Goal: Use online tool/utility: Utilize a website feature to perform a specific function

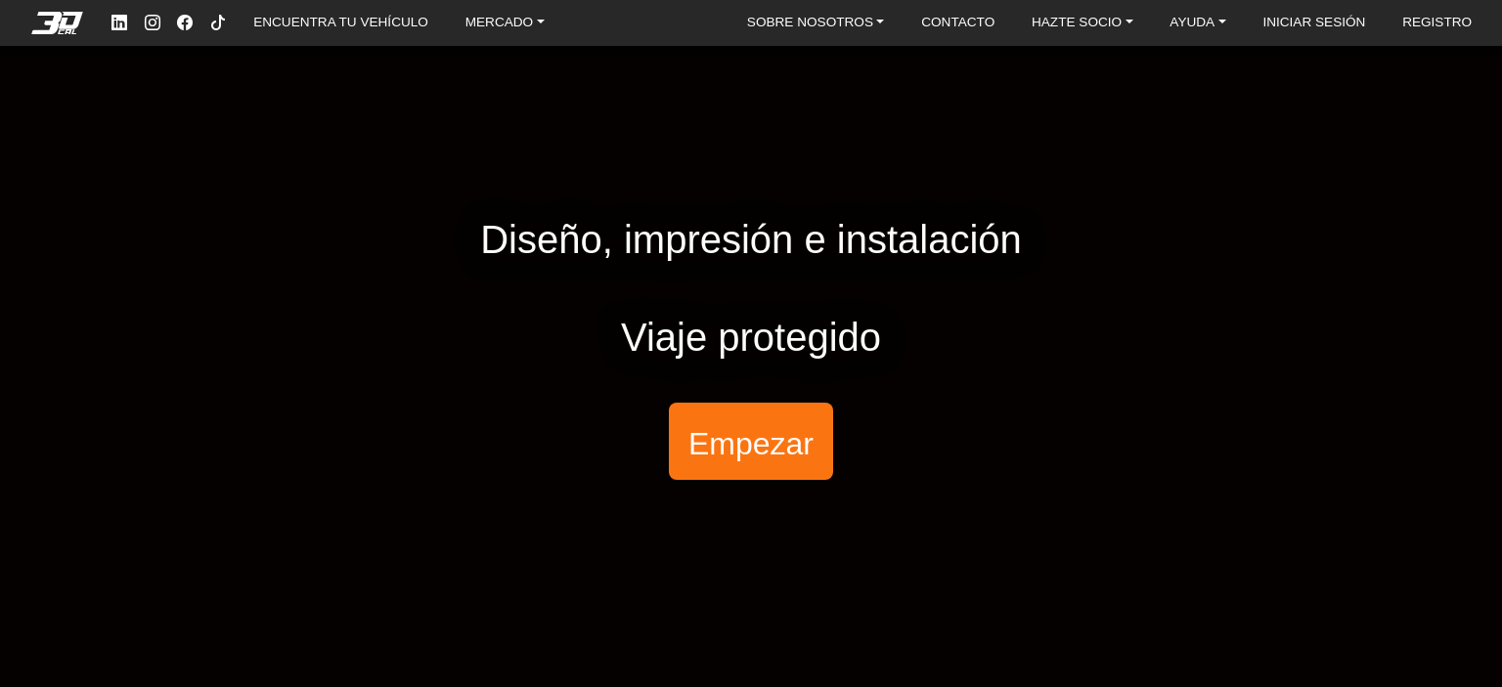
click at [727, 442] on font "Empezar" at bounding box center [750, 442] width 125 height 35
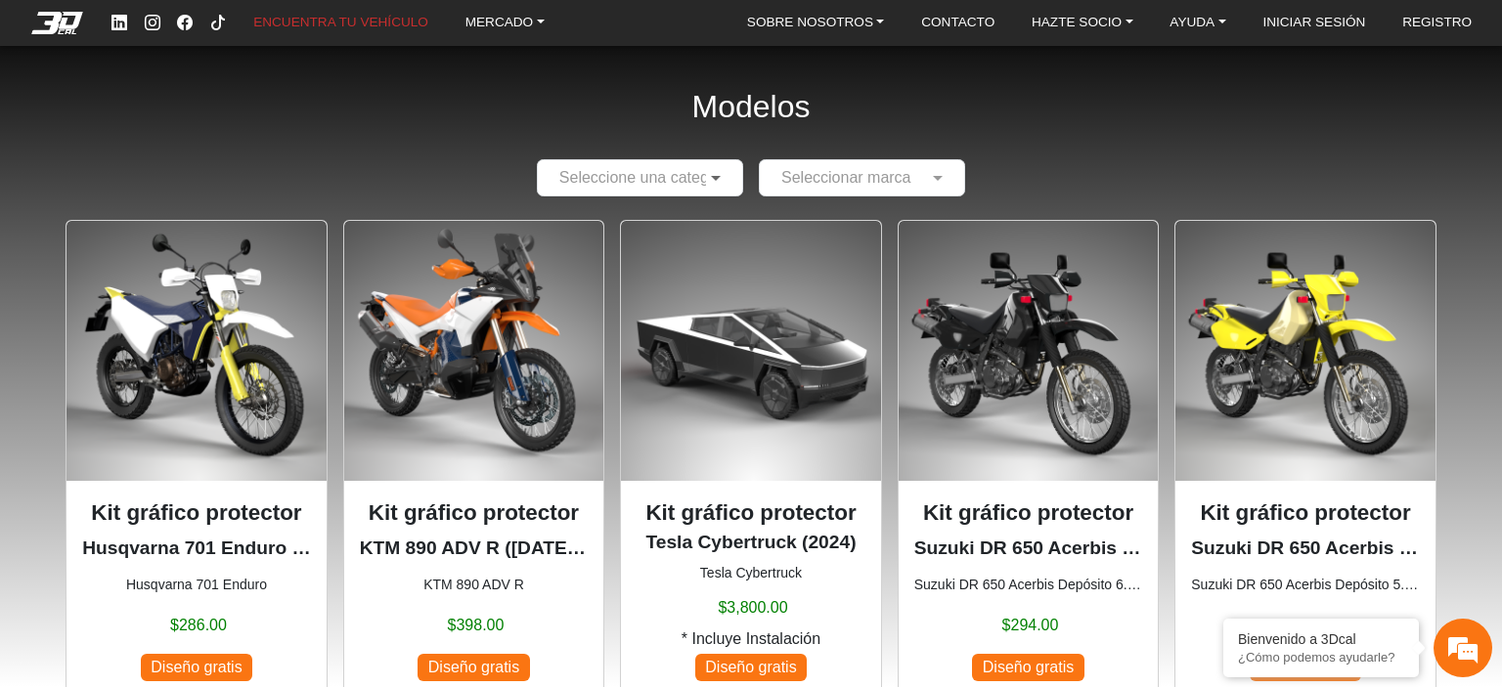
click at [707, 175] on span at bounding box center [718, 177] width 24 height 23
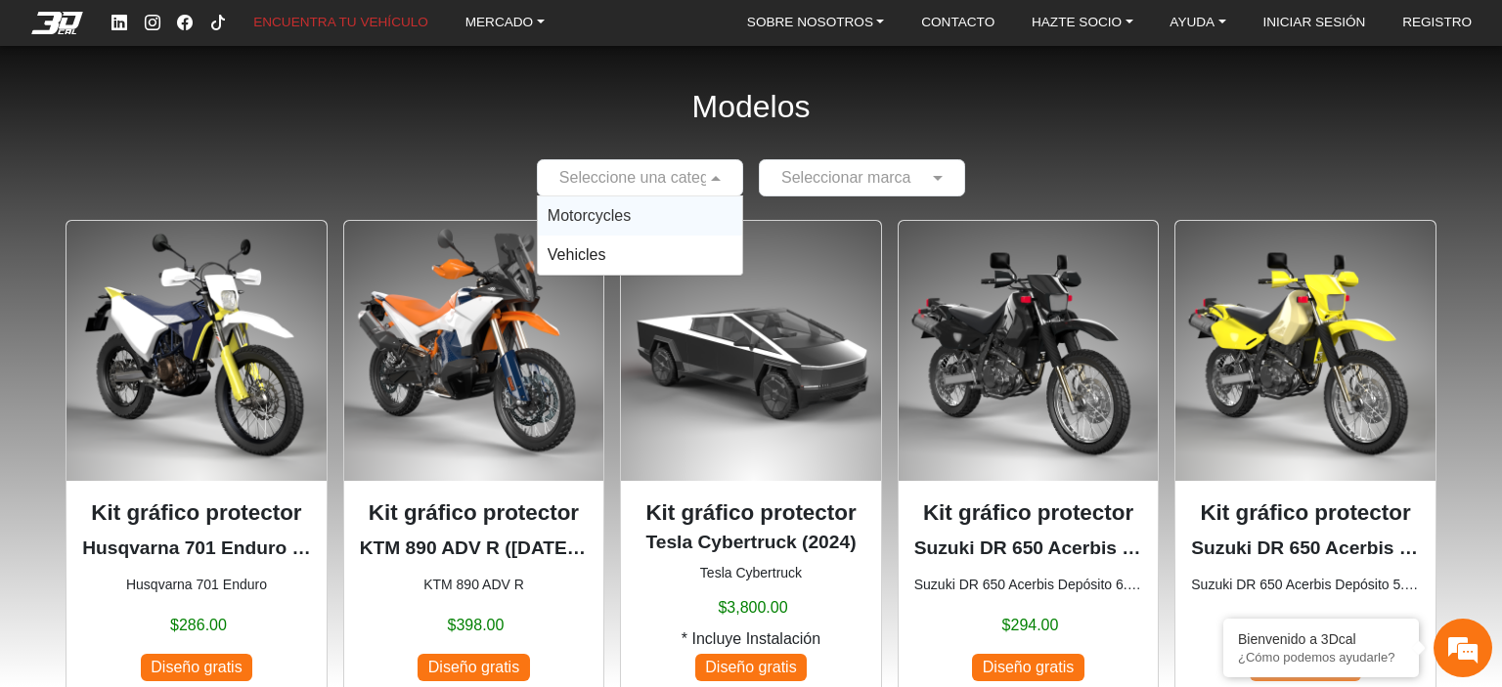
click at [617, 215] on span "Motorcycles" at bounding box center [589, 215] width 83 height 17
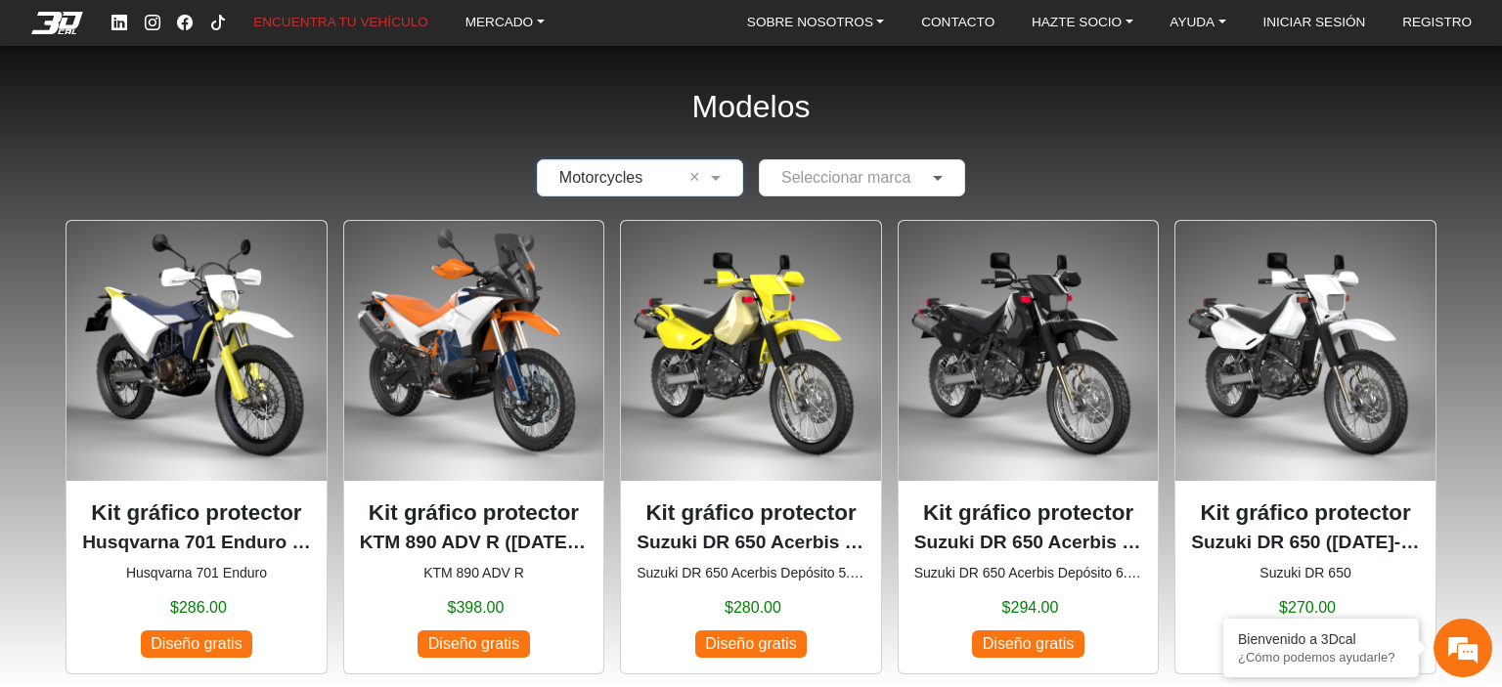
click at [938, 175] on span at bounding box center [940, 177] width 24 height 23
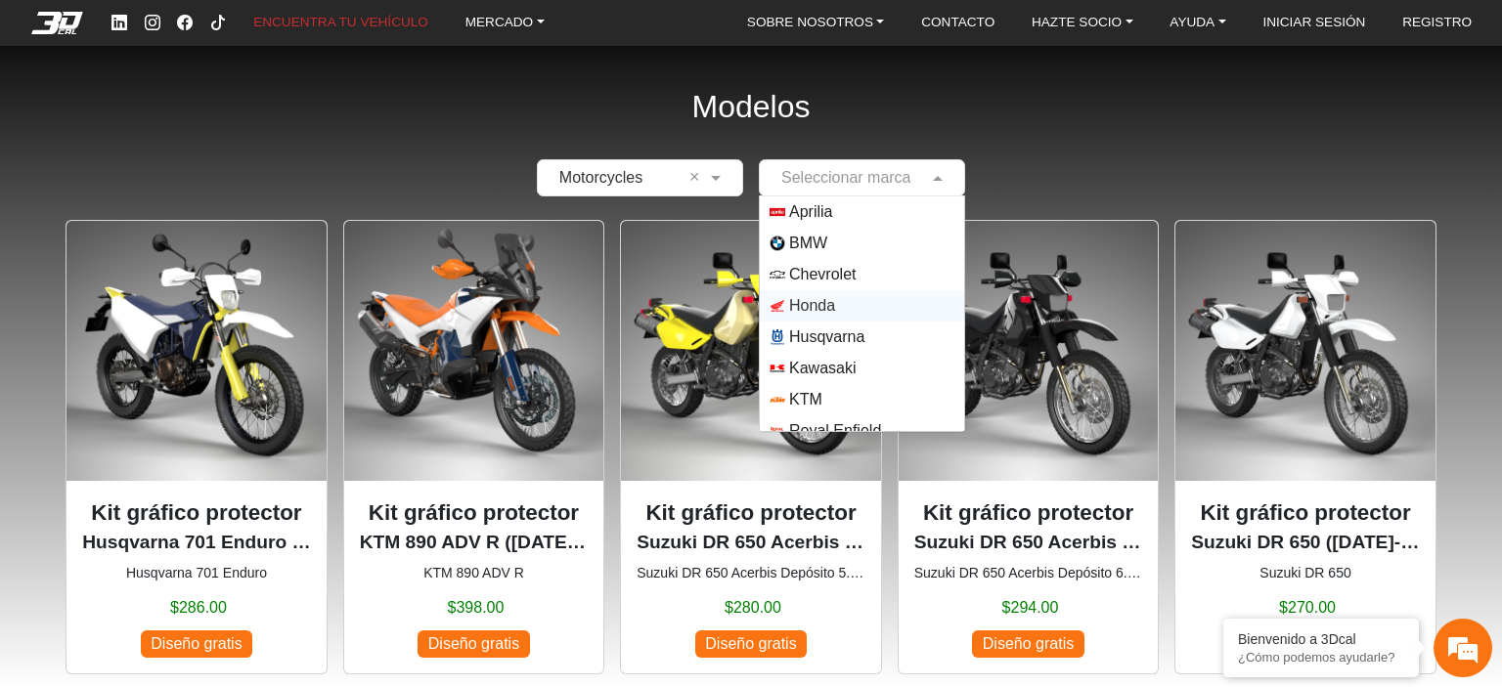
click at [822, 304] on span "Honda" at bounding box center [812, 305] width 46 height 23
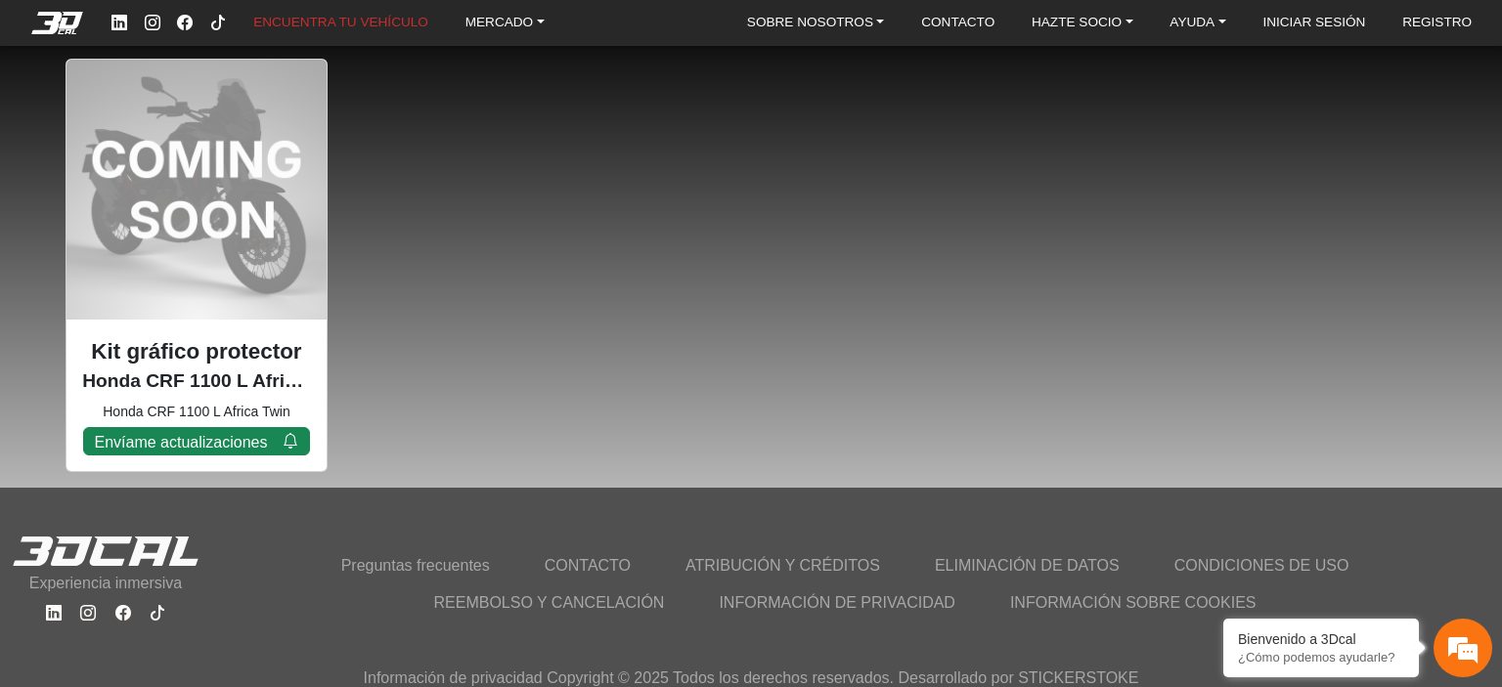
click at [270, 273] on div "Kit gráfico protector Honda CRF 1100 L Africa Twin (Próximamente) ([DATE]-[DATE…" at bounding box center [197, 266] width 262 height 414
click at [194, 353] on font "Kit gráfico protector" at bounding box center [196, 351] width 210 height 24
click at [184, 430] on font "Envíame actualizaciones" at bounding box center [180, 442] width 173 height 24
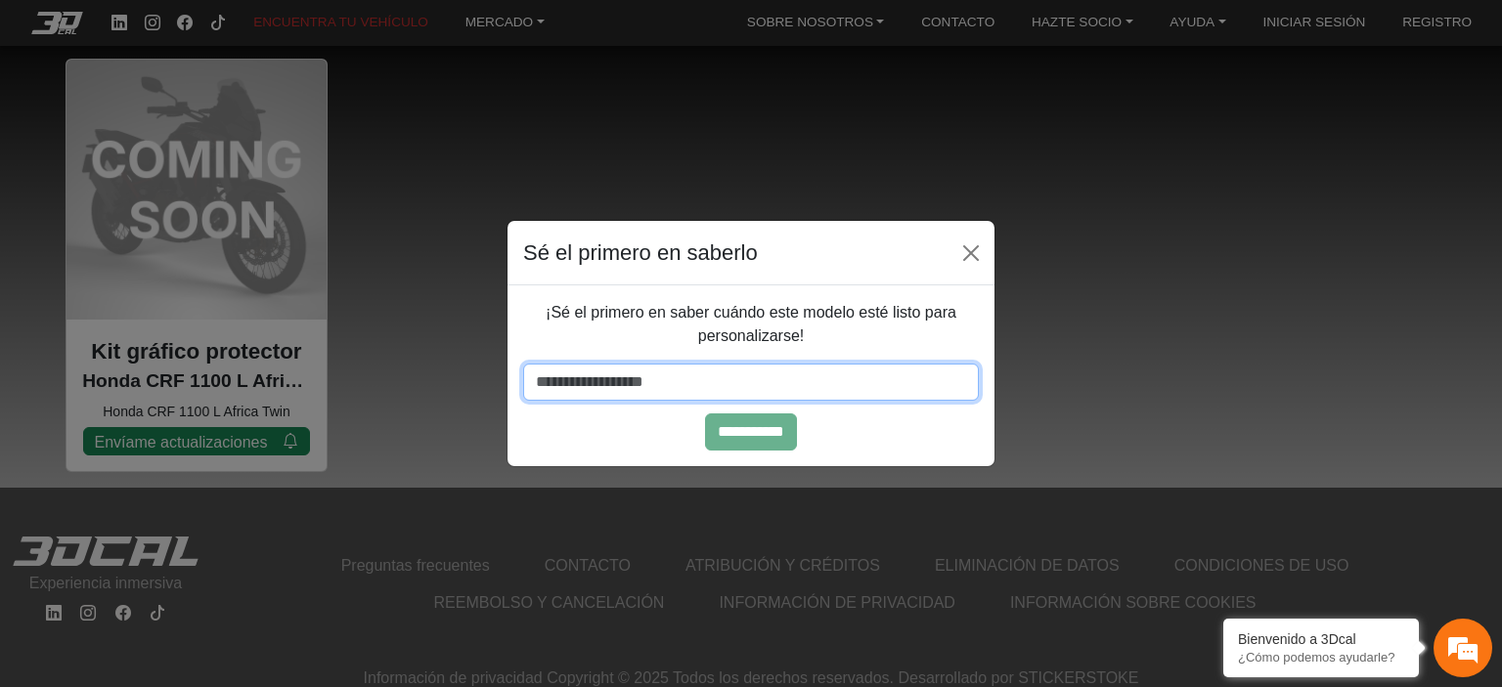
click at [654, 393] on input "email" at bounding box center [751, 382] width 456 height 37
type input "**********"
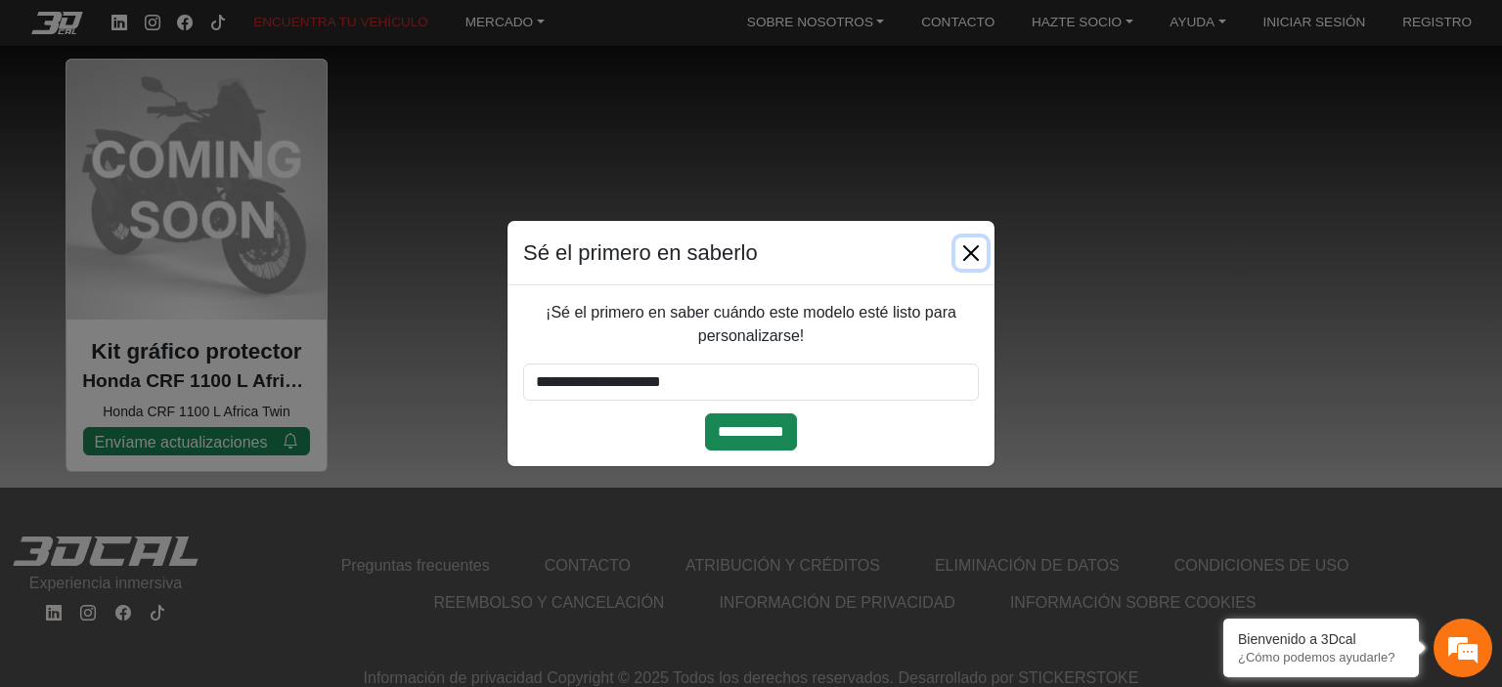
click at [978, 256] on button "Cerca" at bounding box center [970, 253] width 31 height 31
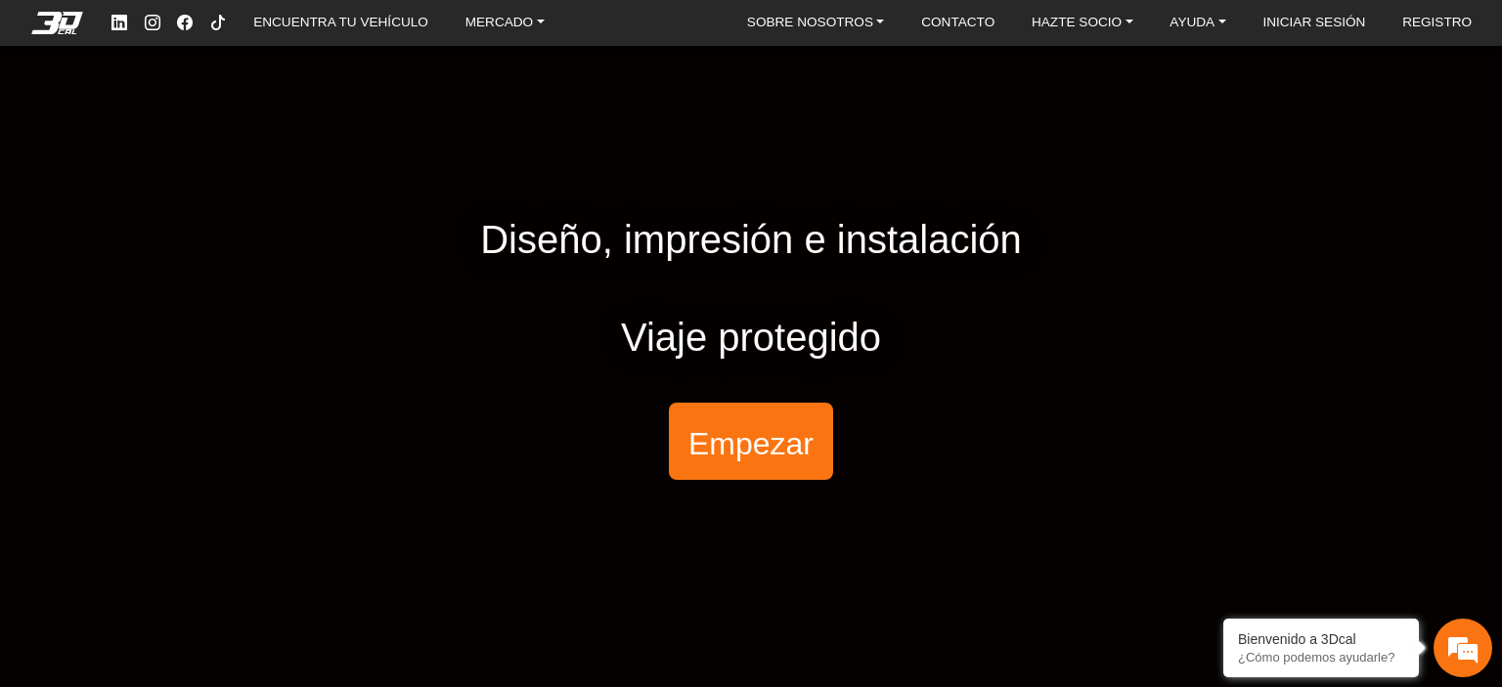
click at [754, 410] on button "Empezar" at bounding box center [751, 441] width 164 height 77
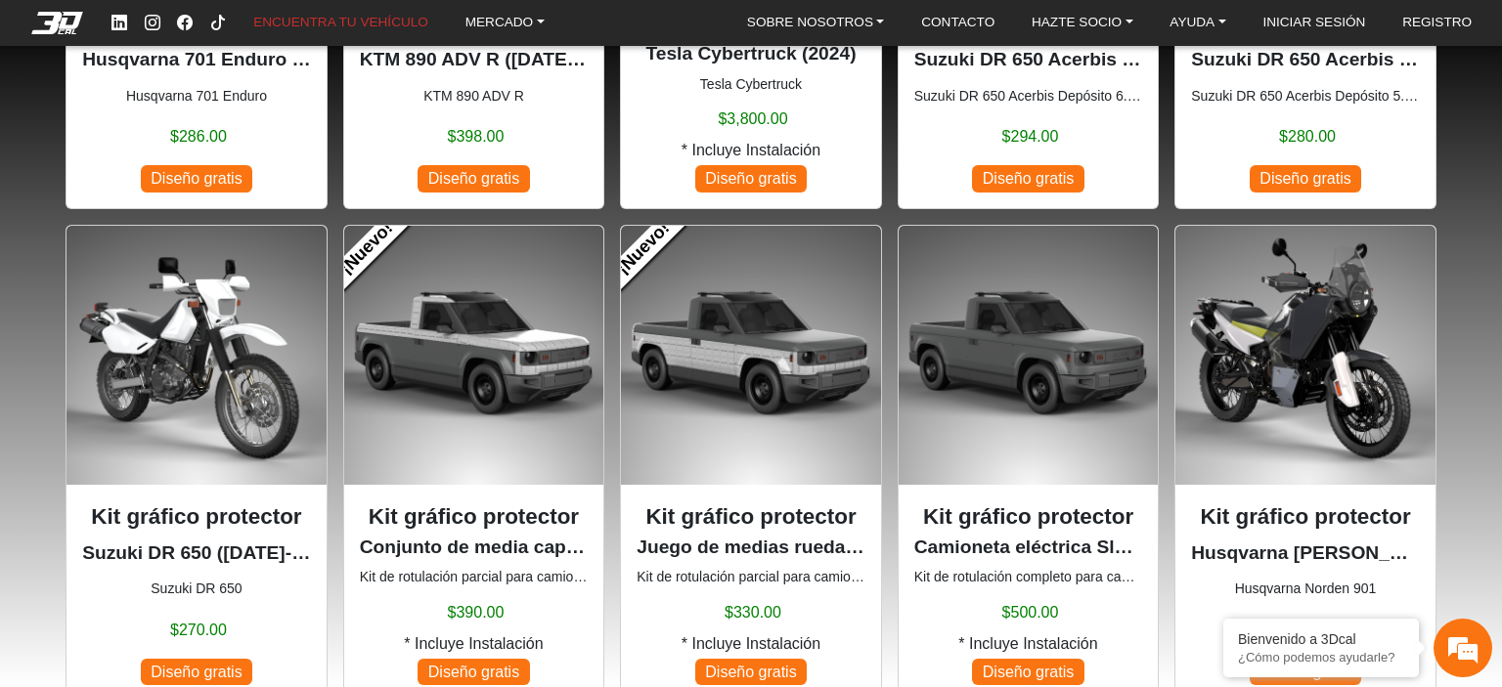
scroll to position [978, 0]
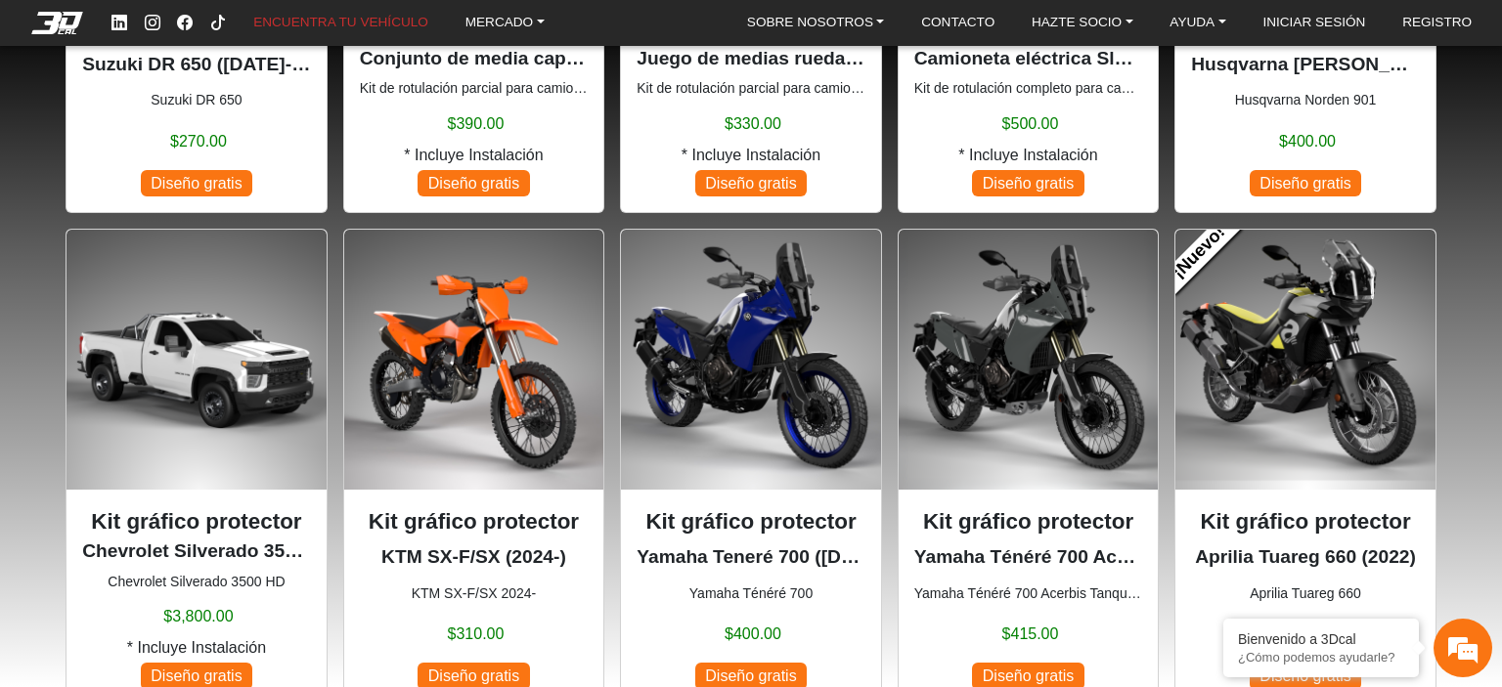
click at [468, 537] on div "Kit gráfico protector KTM SX-F/SX (2024-) KTM SX-F/SX 2024- $310.00 Diseño grat…" at bounding box center [474, 598] width 229 height 185
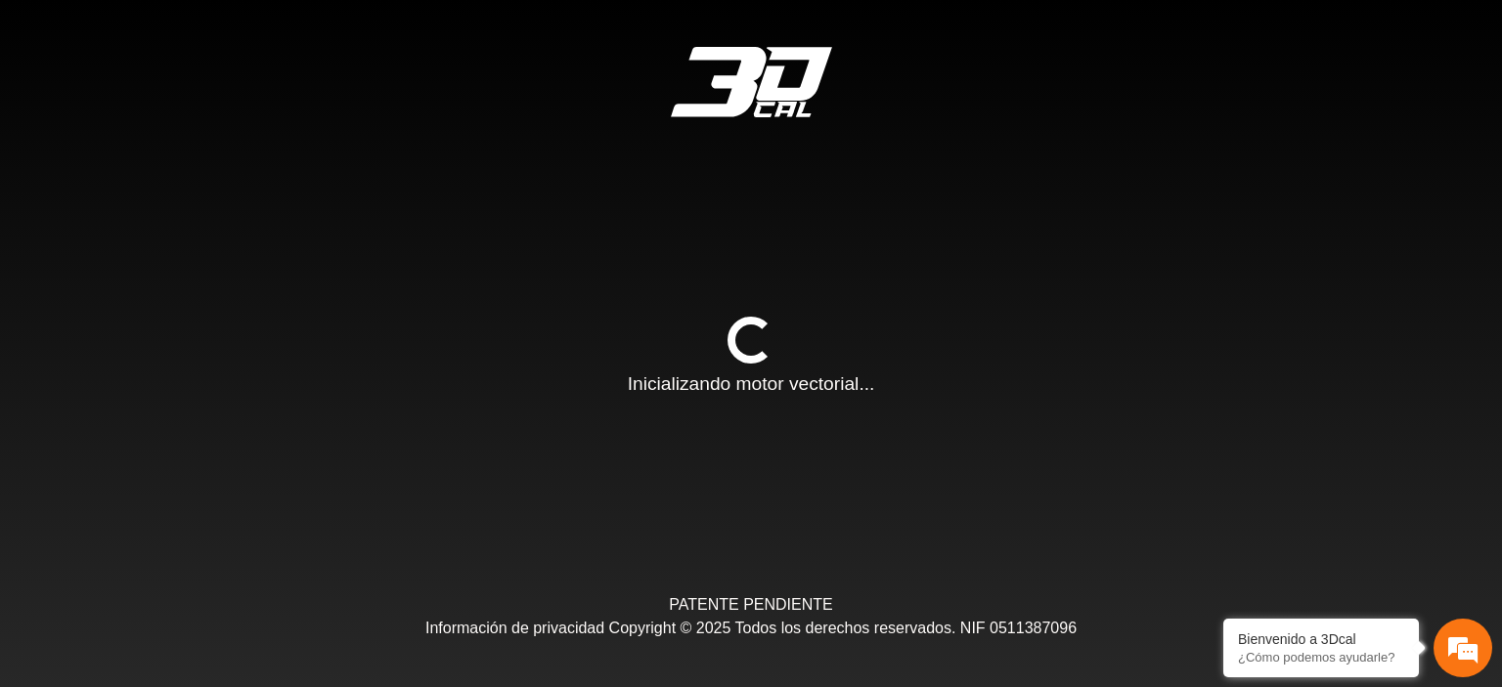
type input "*"
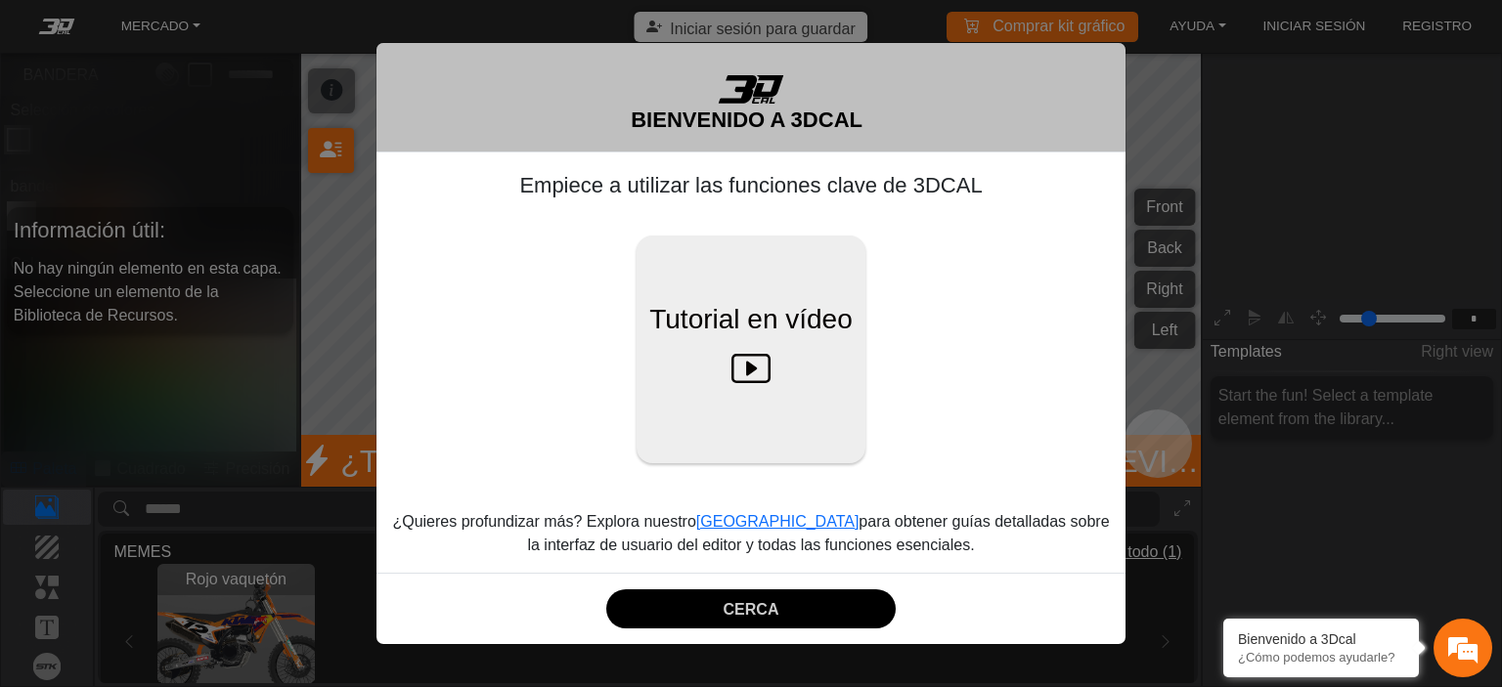
scroll to position [243, 219]
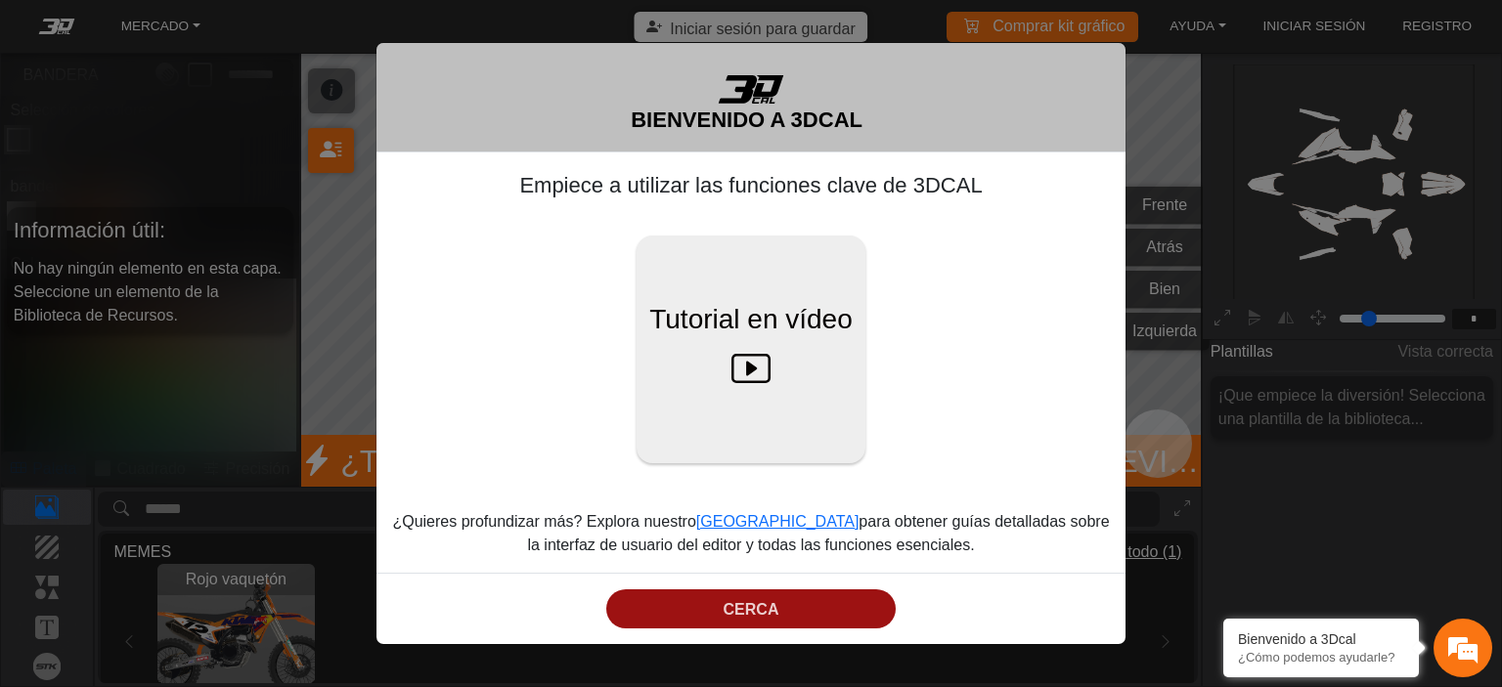
click at [778, 610] on font "CERCA" at bounding box center [752, 609] width 56 height 17
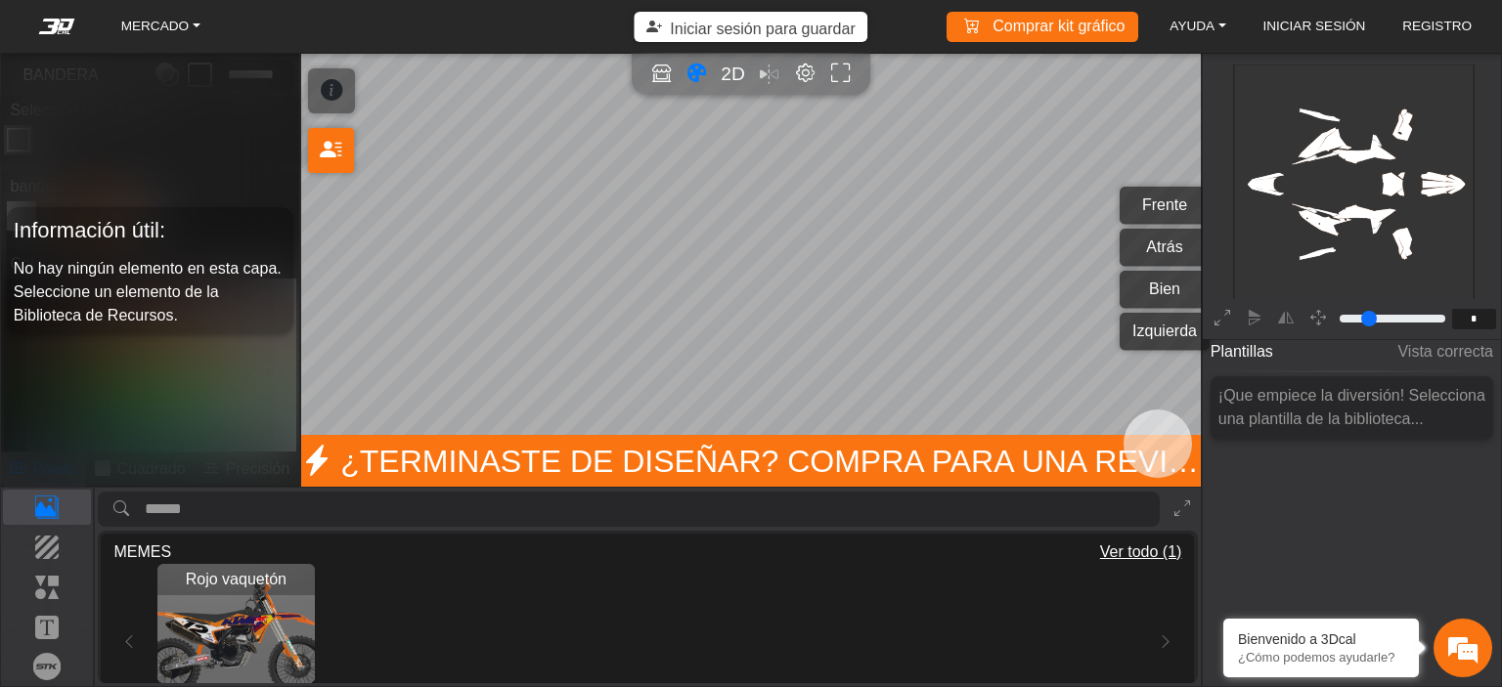
click at [1144, 202] on font "Frente" at bounding box center [1164, 205] width 45 height 17
click at [1157, 249] on font "Atrás" at bounding box center [1164, 248] width 36 height 17
click at [1172, 280] on button "Bien" at bounding box center [1165, 290] width 90 height 38
click at [1303, 112] on icon "background_wire_template_bg decal_ktm450sxf_front decal_ktm450sxf_back decal_kt…" at bounding box center [1354, 184] width 721 height 721
click at [1316, 108] on icon "background_wire_template_bg decal_ktm450sxf_front decal_ktm450sxf_back decal_kt…" at bounding box center [1354, 184] width 721 height 721
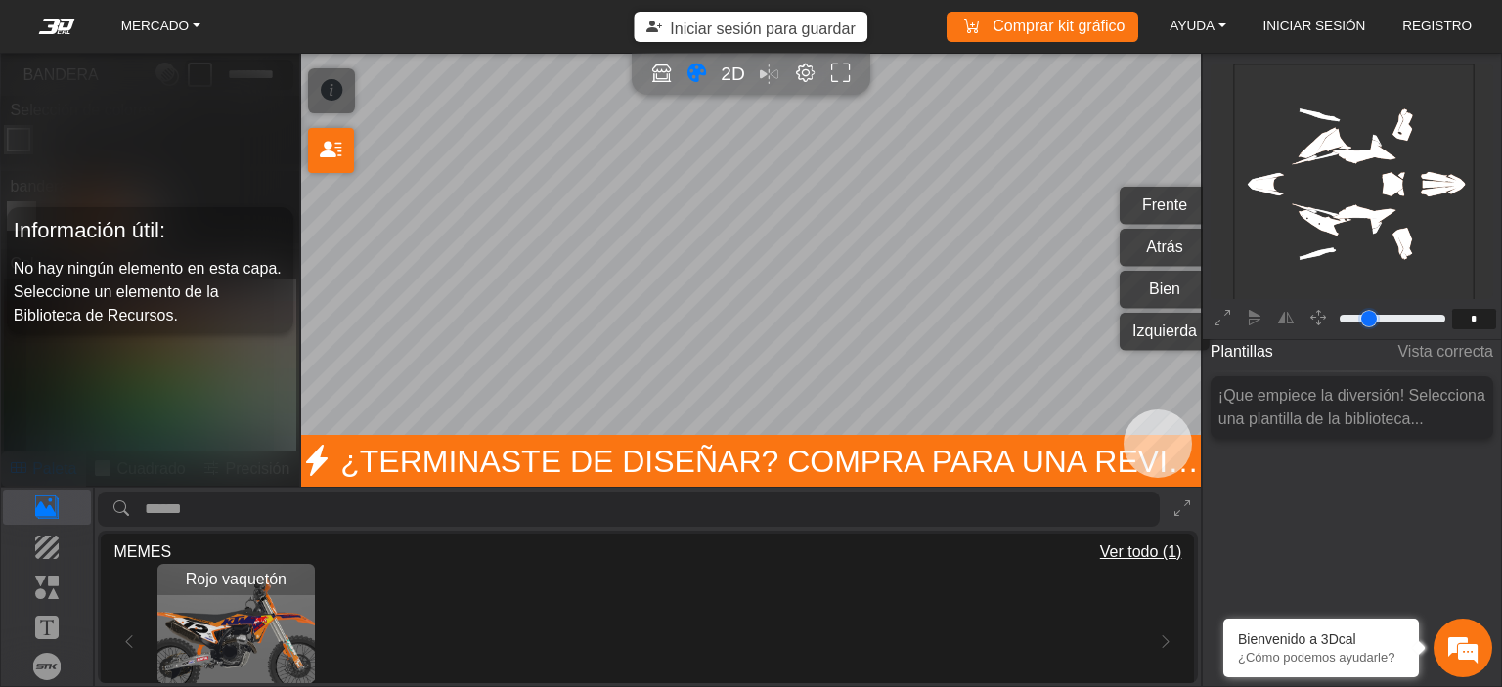
type input "**"
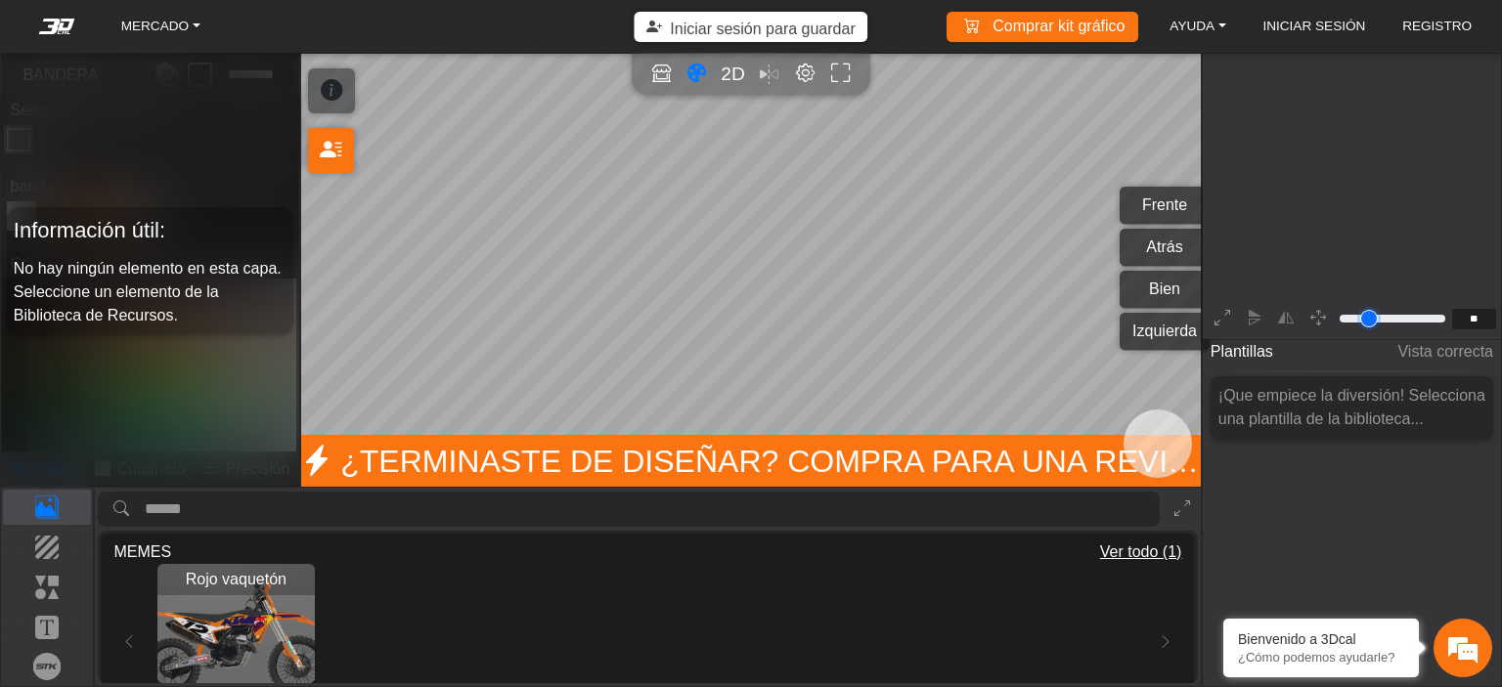
click at [1363, 324] on input "range" at bounding box center [1391, 318] width 111 height 23
type input "**"
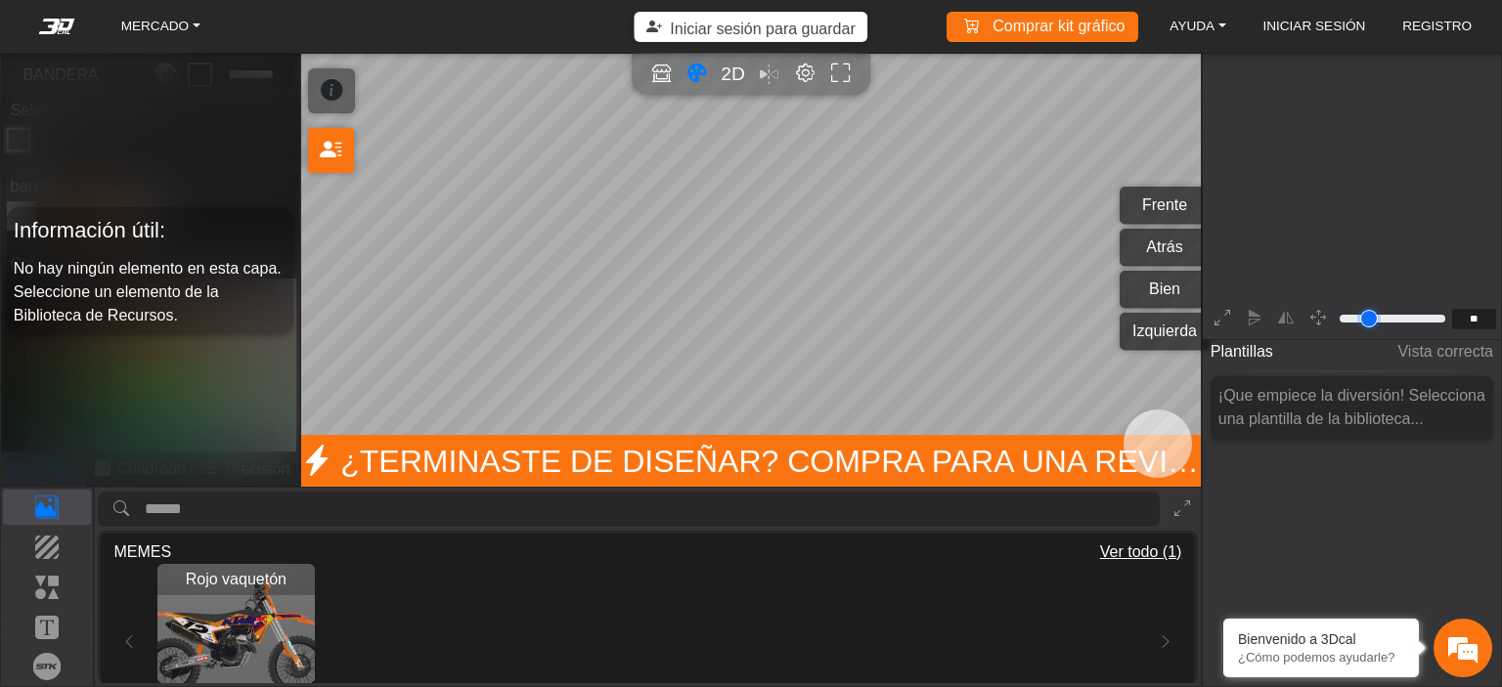
click at [1350, 317] on input "range" at bounding box center [1391, 318] width 111 height 23
type input "**"
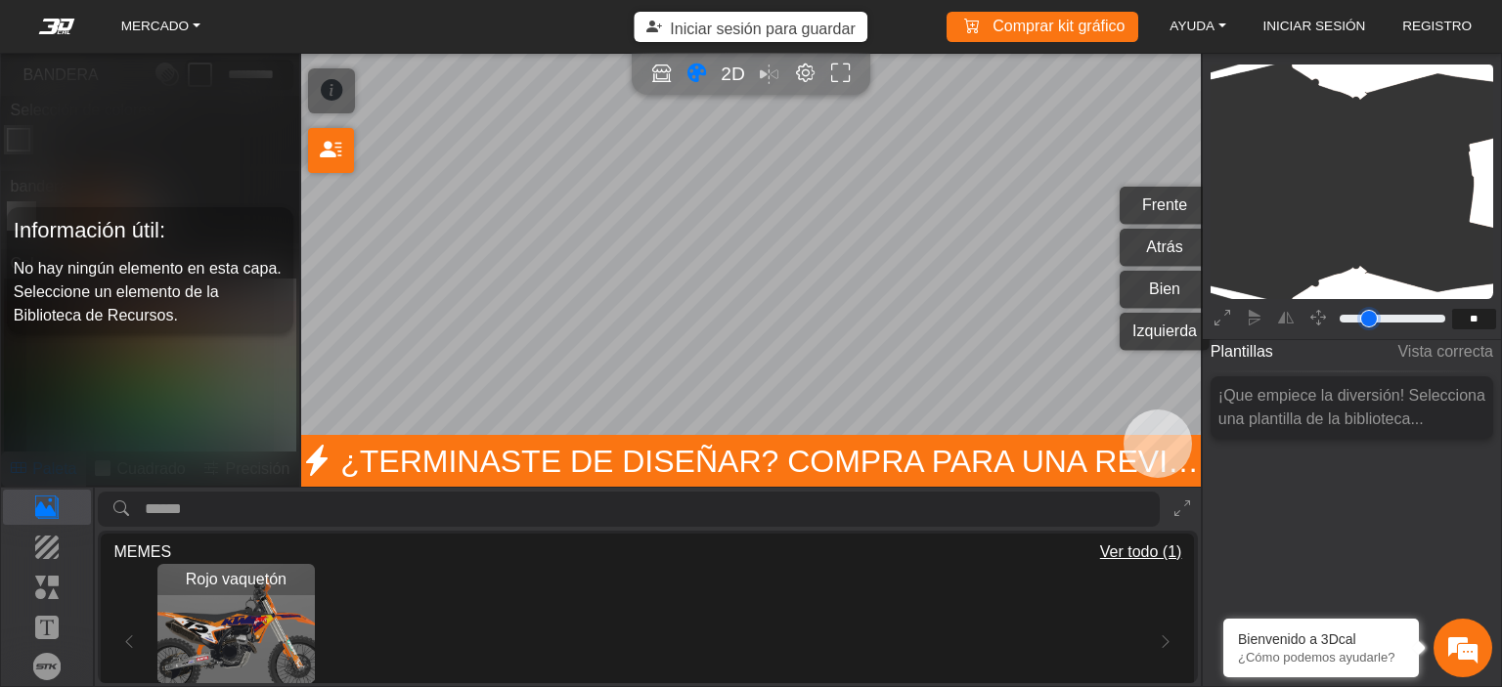
click at [1346, 318] on input "range" at bounding box center [1391, 318] width 111 height 23
type input "*"
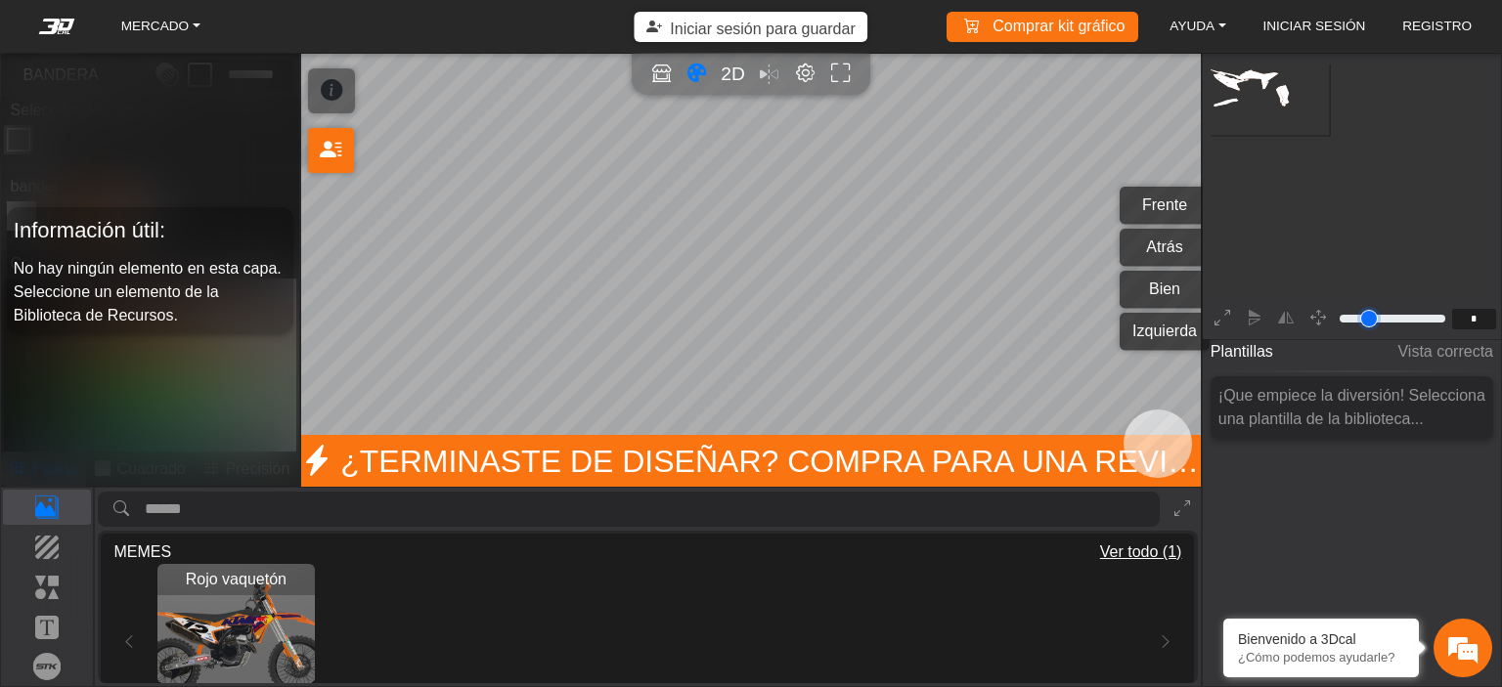
scroll to position [122, 98]
click at [1339, 321] on input "range" at bounding box center [1391, 318] width 111 height 23
type input "*"
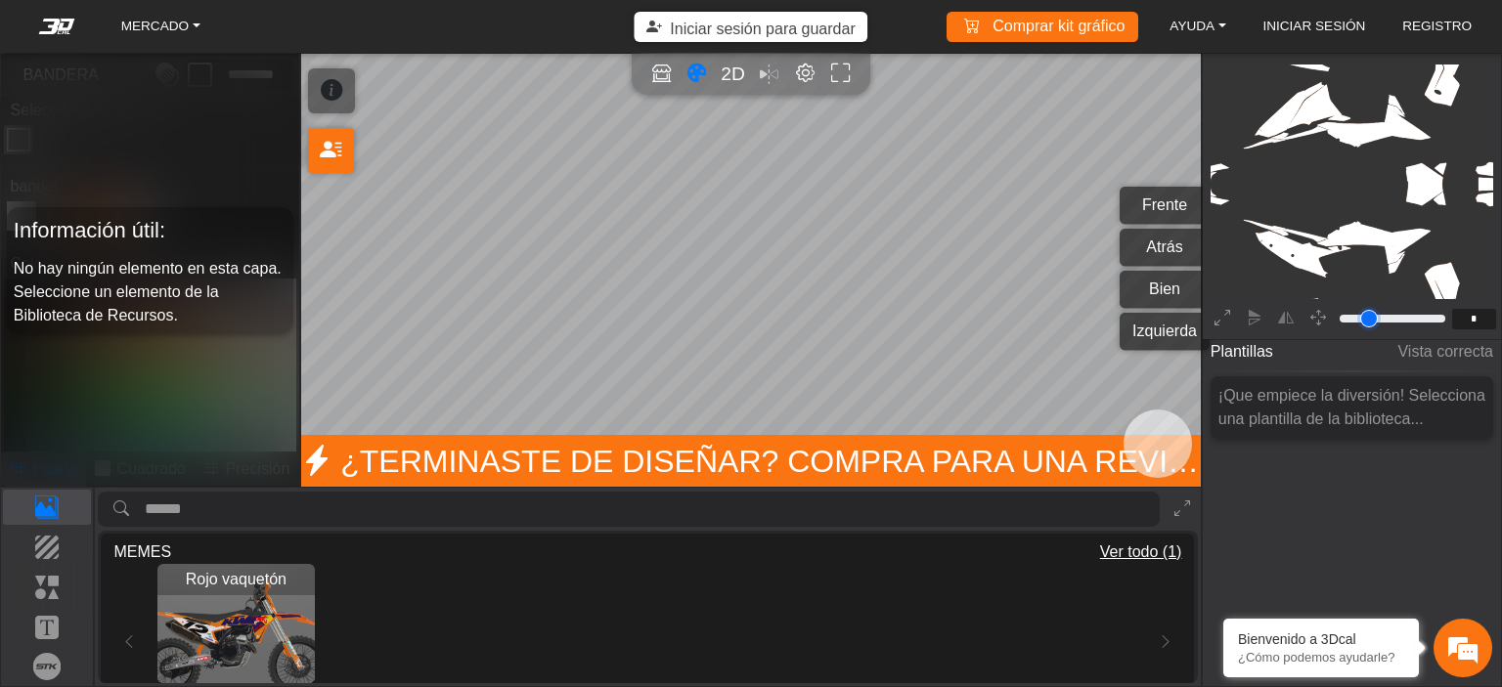
type input "*"
click at [1348, 320] on input "range" at bounding box center [1391, 318] width 111 height 23
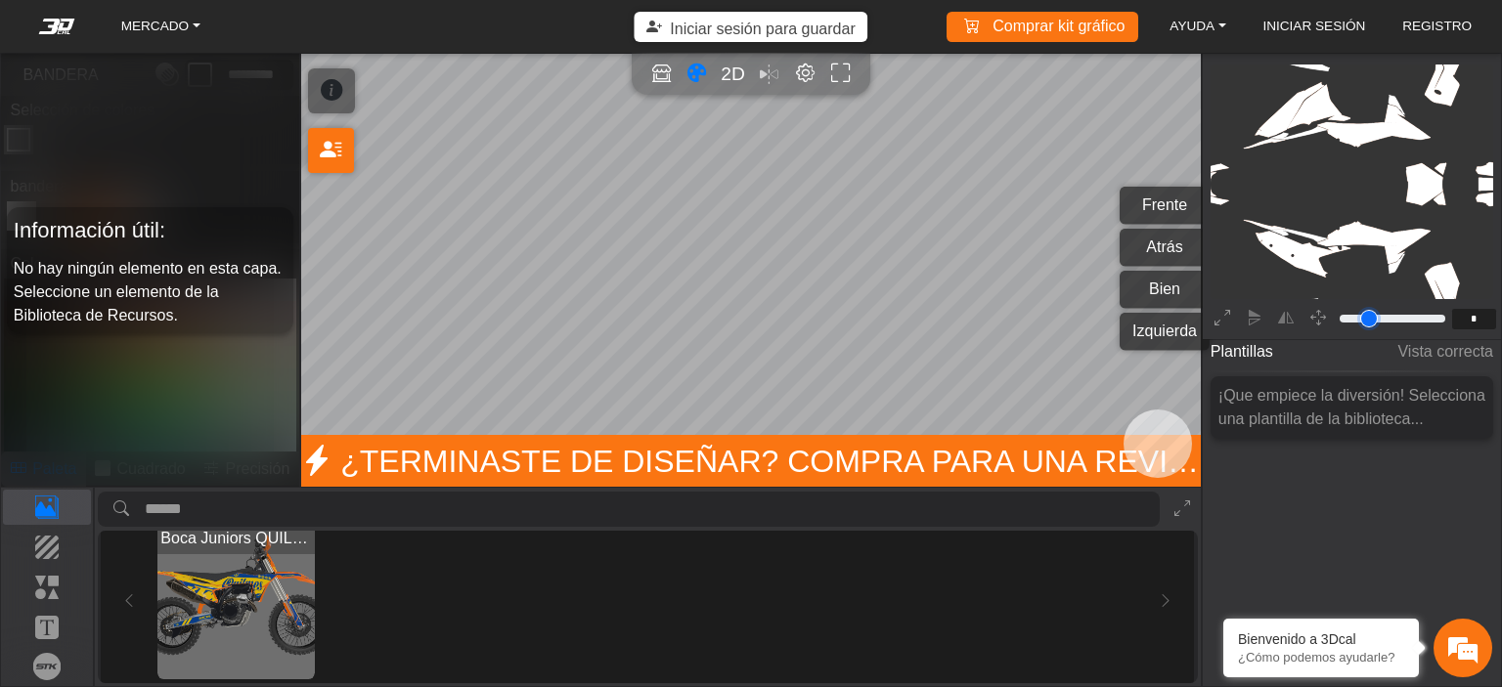
scroll to position [443, 0]
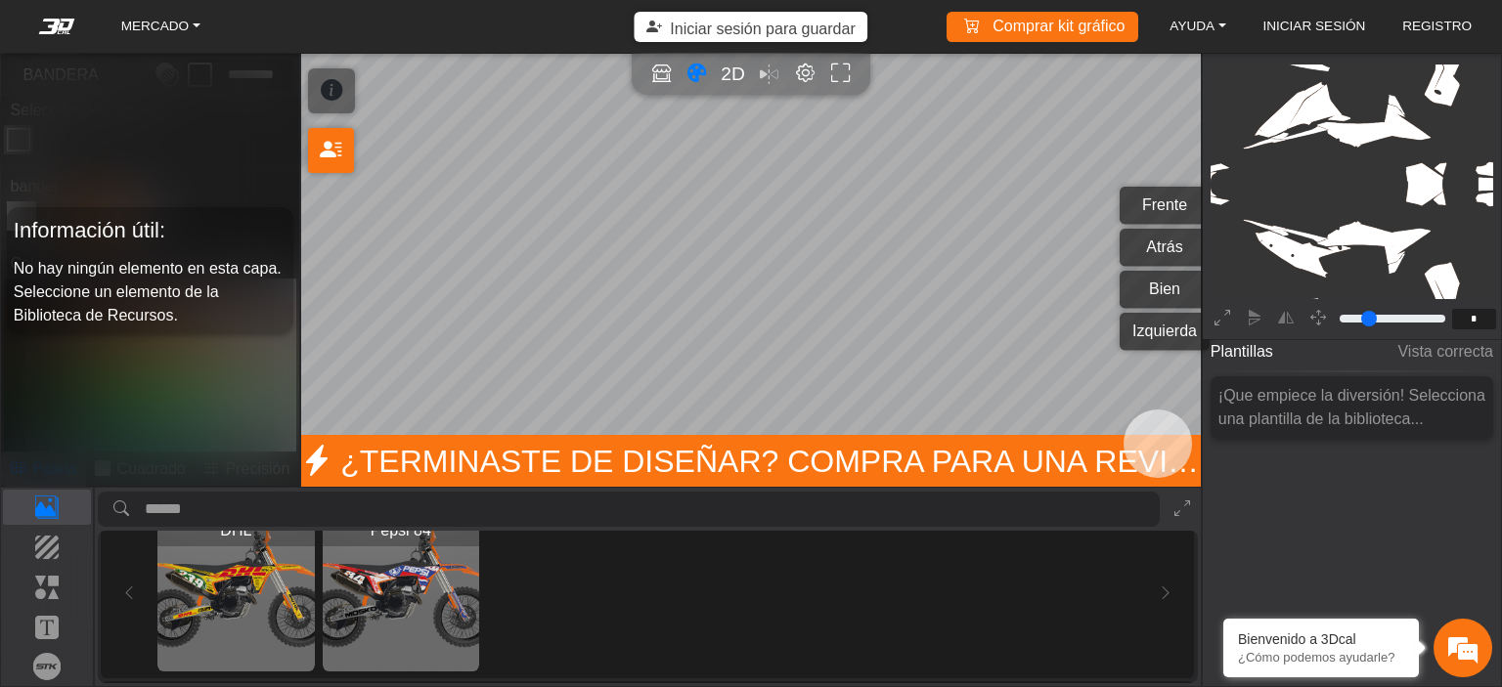
click at [464, 571] on img "Ver Pepsi 84" at bounding box center [401, 593] width 156 height 156
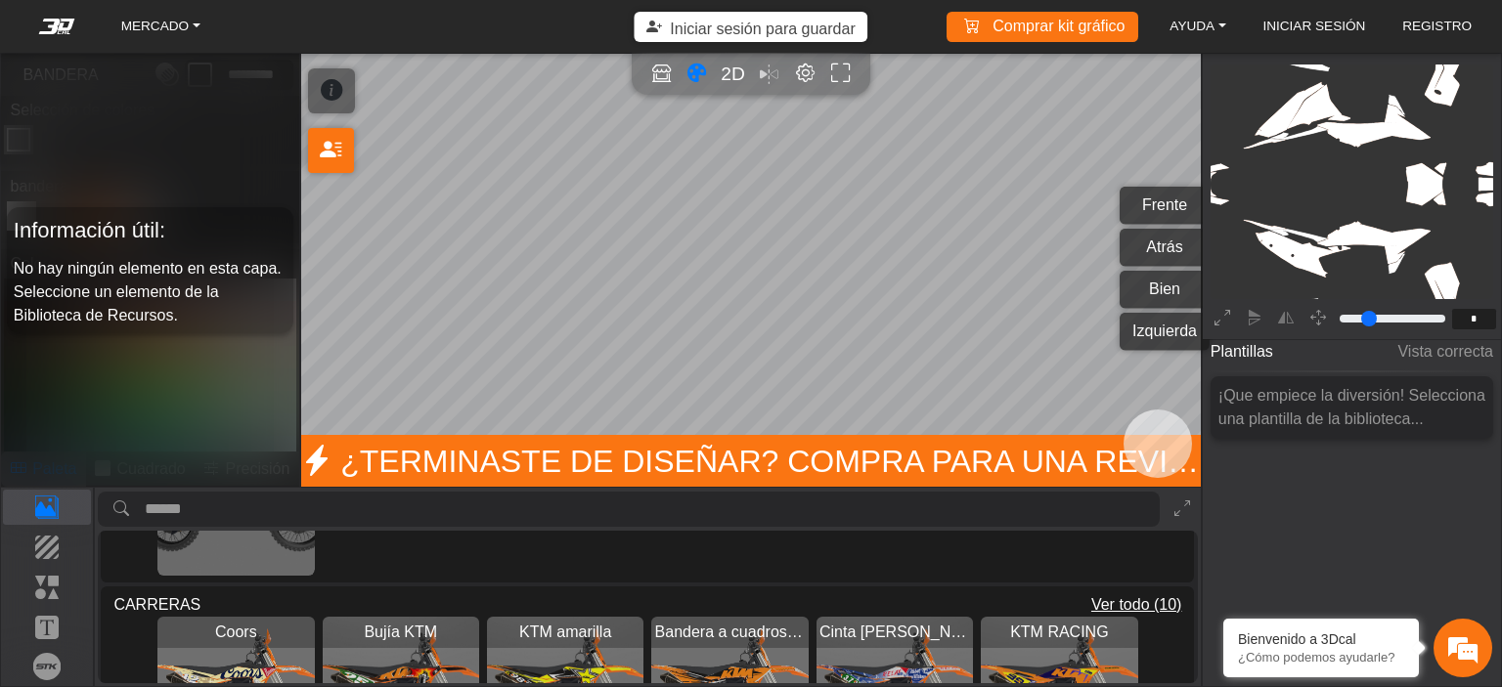
scroll to position [444, 0]
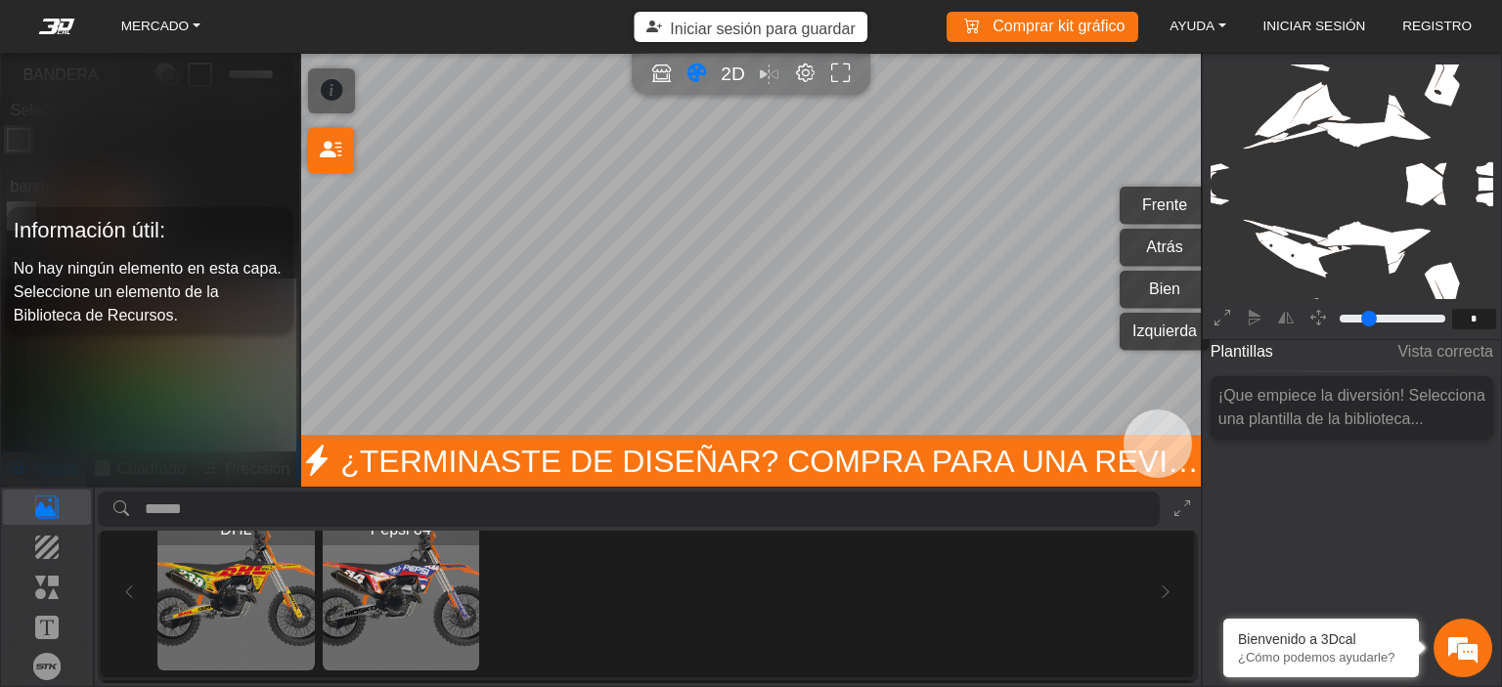
click at [389, 612] on img "Ver Pepsi 84" at bounding box center [401, 592] width 156 height 156
click at [396, 582] on img "Ver Pepsi 84" at bounding box center [401, 592] width 156 height 156
click at [266, 593] on img "Ver DHL" at bounding box center [235, 592] width 156 height 156
